Goal: Find specific page/section: Find specific page/section

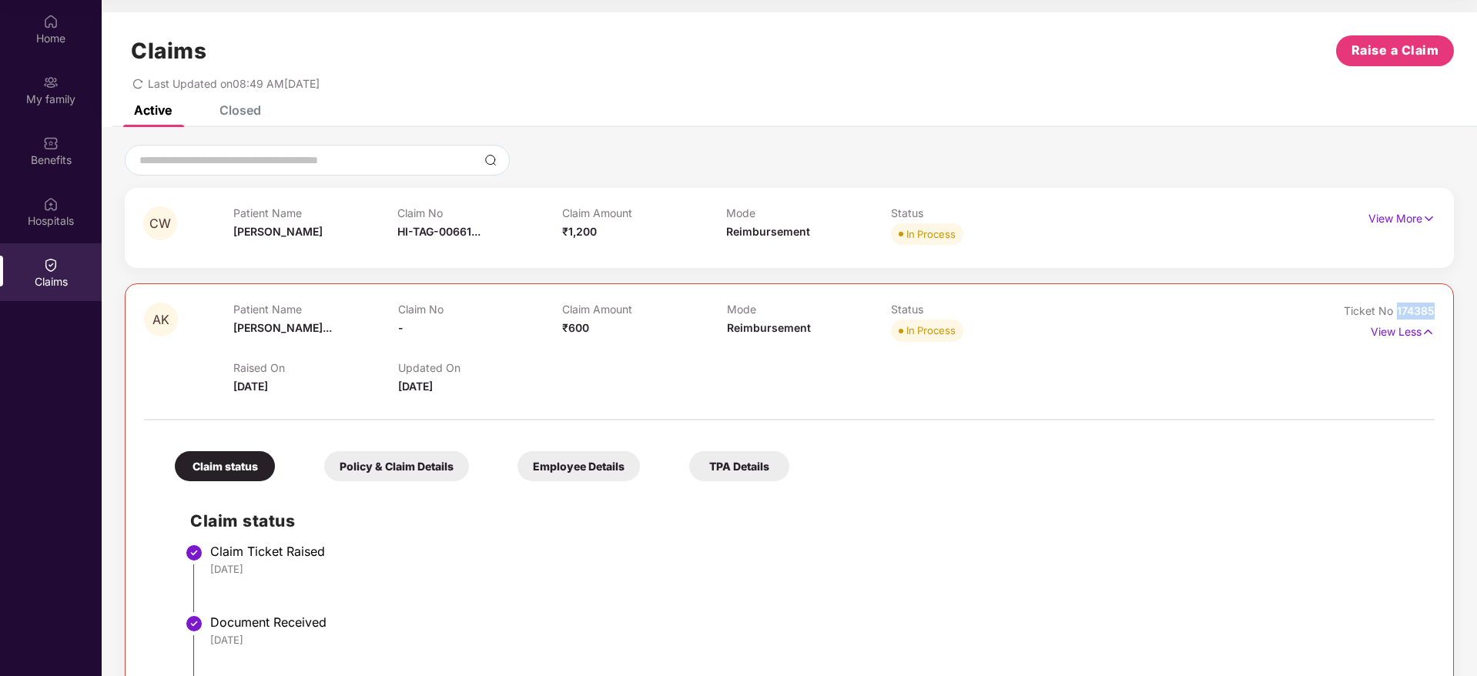
scroll to position [146, 0]
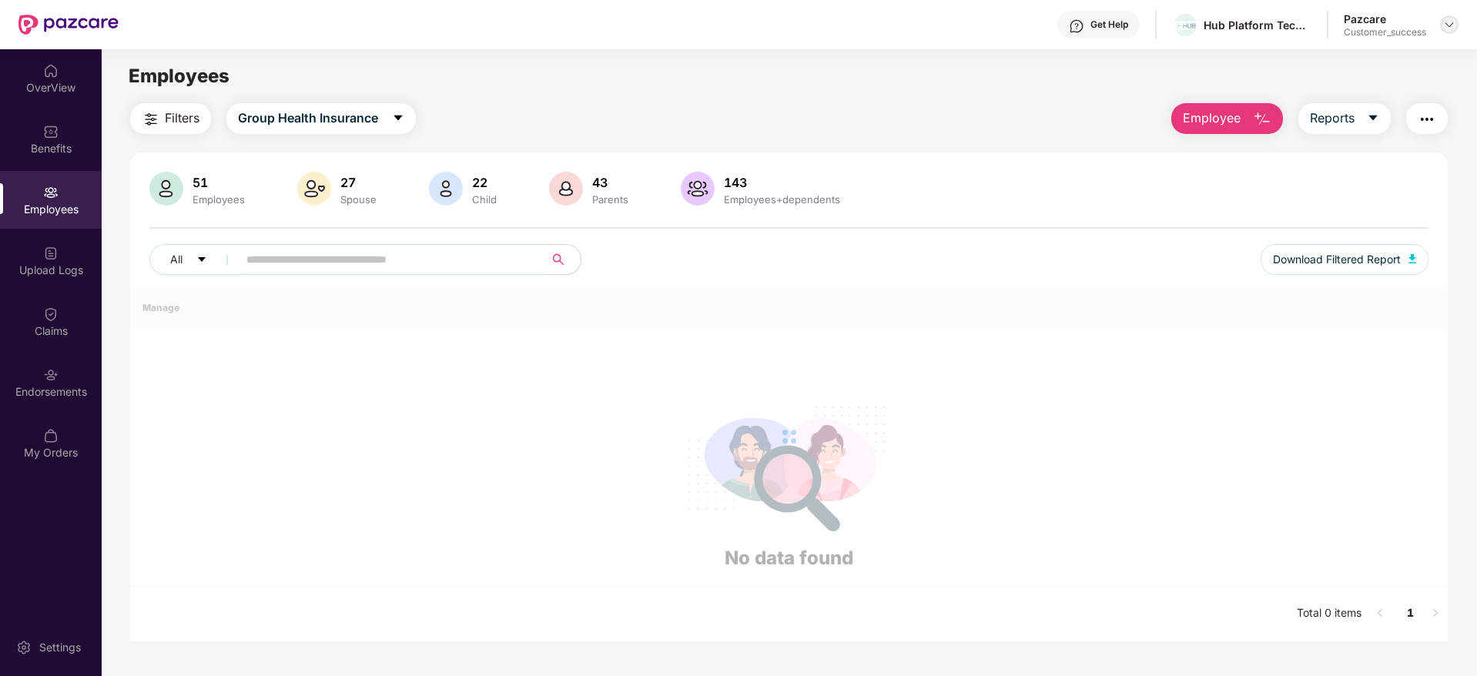
click at [1447, 28] on img at bounding box center [1449, 24] width 12 height 12
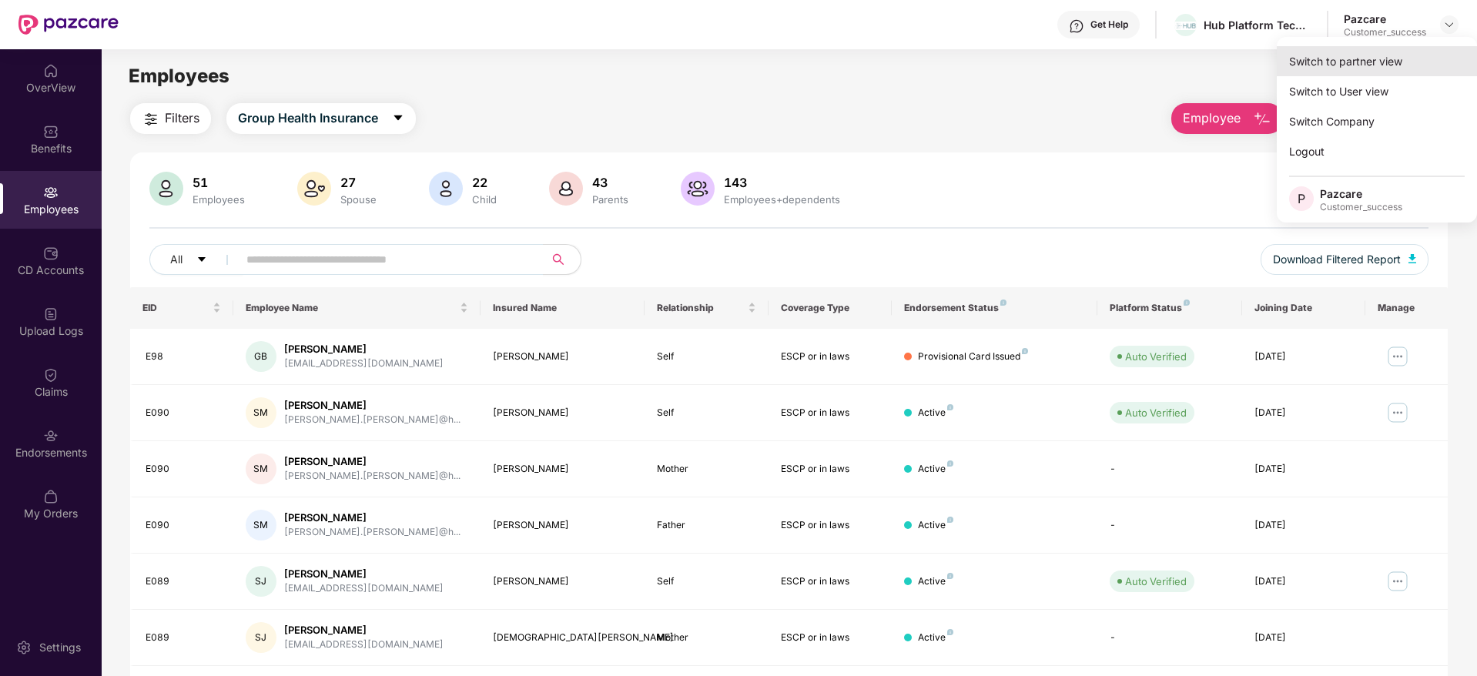
click at [1338, 63] on div "Switch to partner view" at bounding box center [1376, 61] width 200 height 30
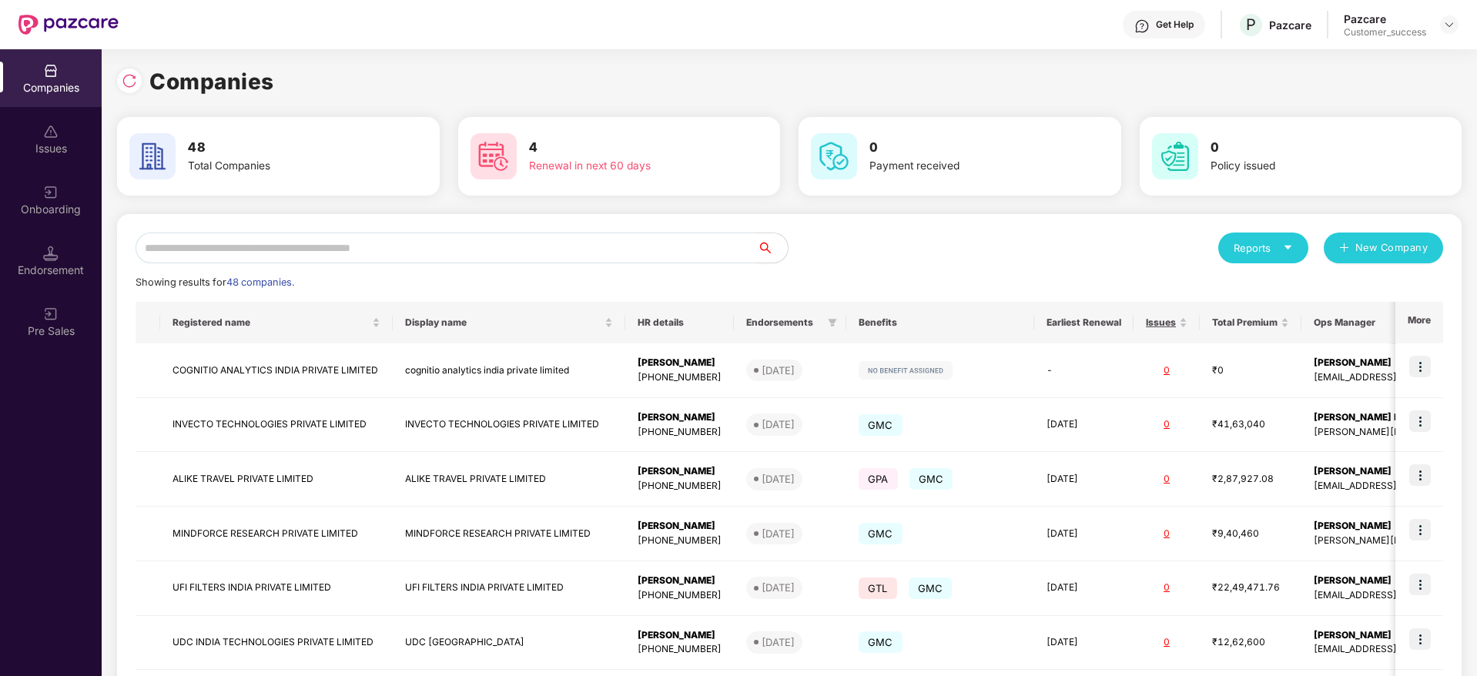
click at [449, 243] on input "text" at bounding box center [445, 247] width 621 height 31
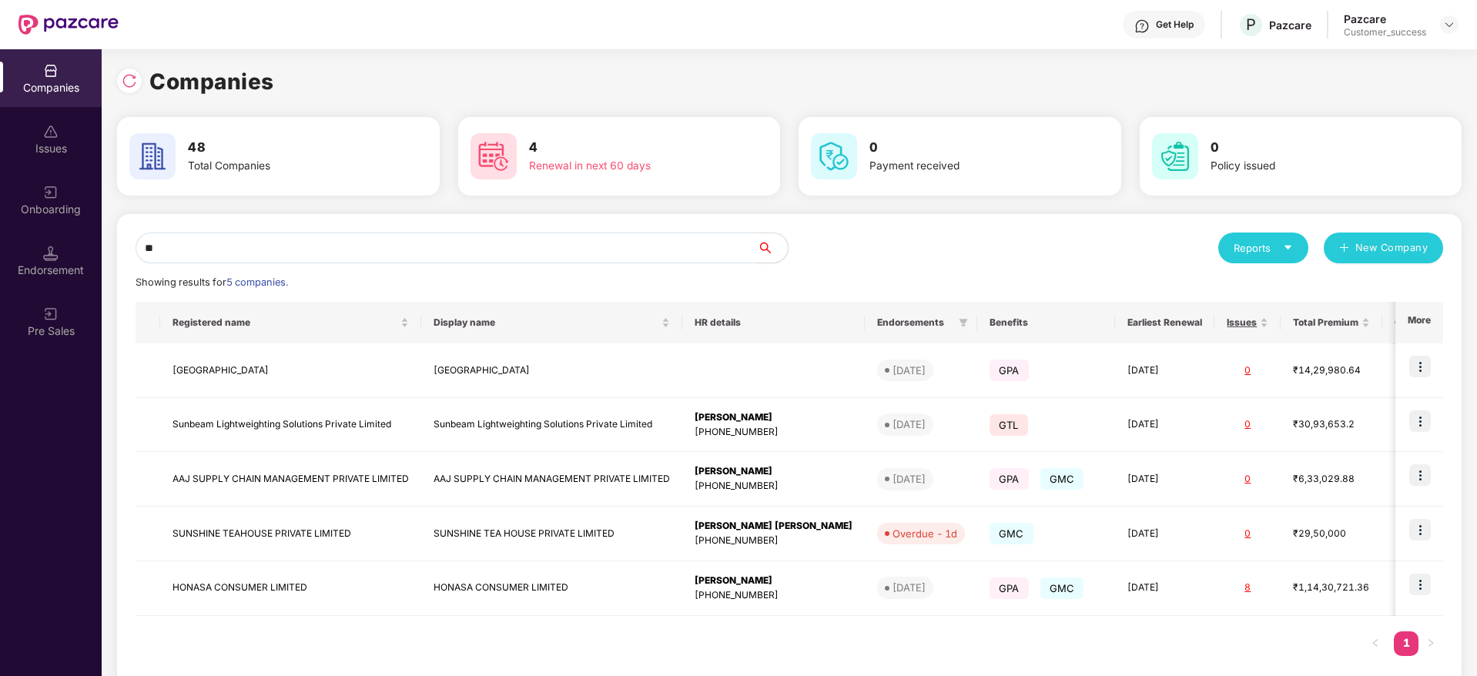
type input "*"
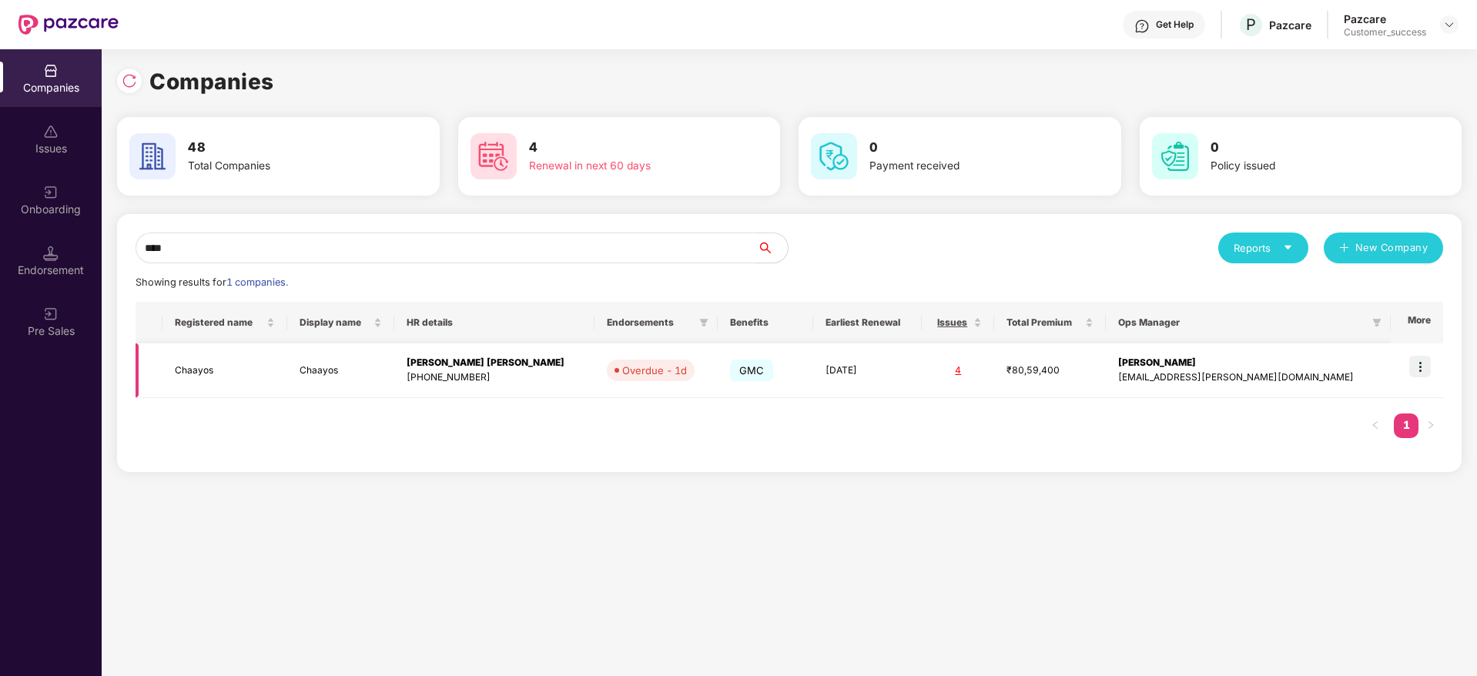
type input "****"
click at [217, 379] on td "Chaayos" at bounding box center [224, 370] width 125 height 55
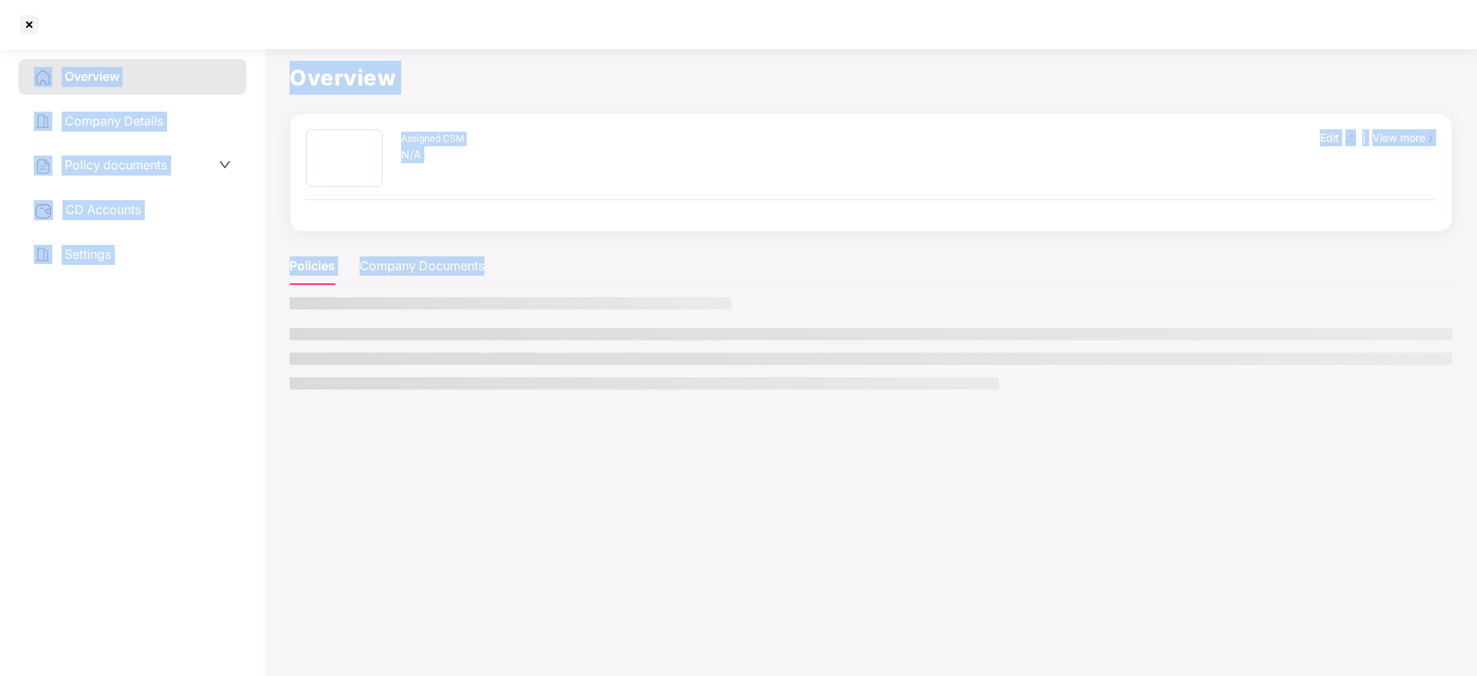
click at [217, 379] on div "Overview Company Details Policy documents CD Accounts Settings" at bounding box center [132, 359] width 228 height 600
